Goal: Transaction & Acquisition: Purchase product/service

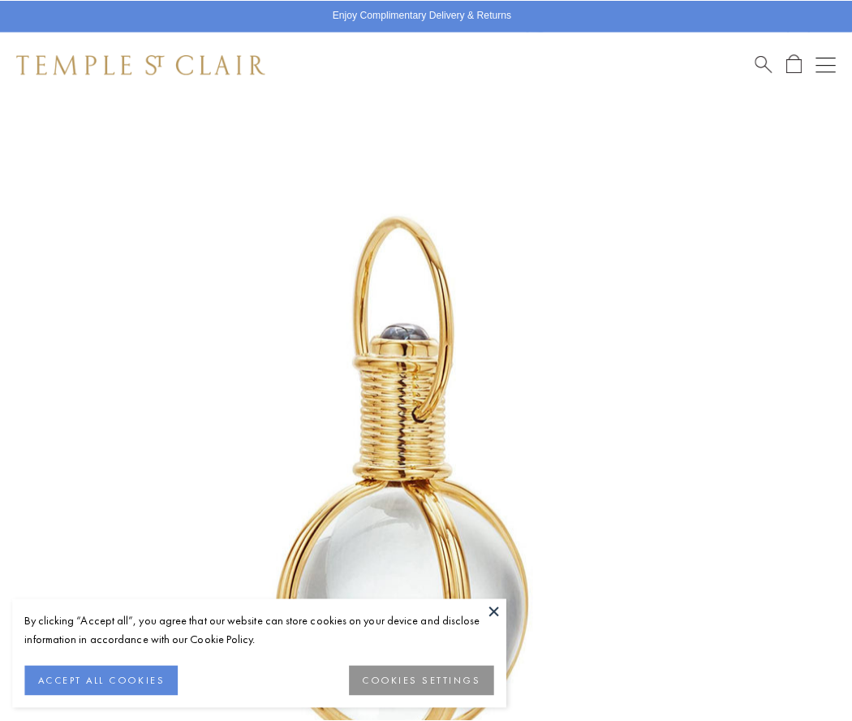
scroll to position [420, 0]
